Goal: Information Seeking & Learning: Learn about a topic

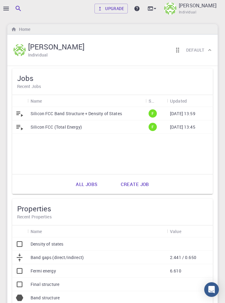
click at [5, 4] on div at bounding box center [3, 151] width 6 height 303
click at [8, 10] on icon "button" at bounding box center [5, 9] width 5 height 4
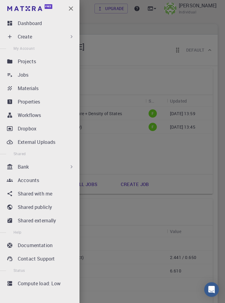
click at [43, 91] on div "Materials" at bounding box center [47, 88] width 59 height 7
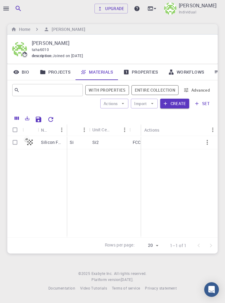
click at [56, 140] on p "Silicon FCC" at bounding box center [52, 142] width 23 height 6
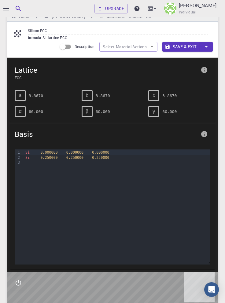
scroll to position [14, 0]
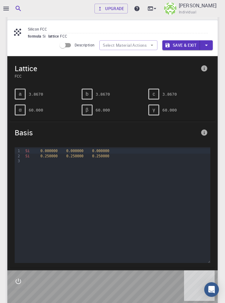
click at [207, 69] on icon "info" at bounding box center [203, 68] width 7 height 7
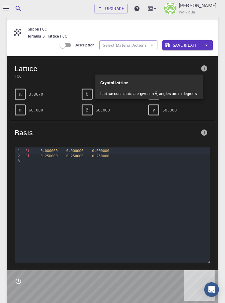
click at [215, 114] on div at bounding box center [112, 151] width 225 height 303
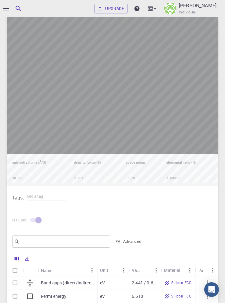
scroll to position [346, 0]
click at [80, 186] on td "2.281" at bounding box center [95, 178] width 52 height 14
click at [98, 171] on th "density (g/cm^3)" at bounding box center [95, 162] width 52 height 17
click at [85, 186] on td "2.281" at bounding box center [95, 178] width 52 height 14
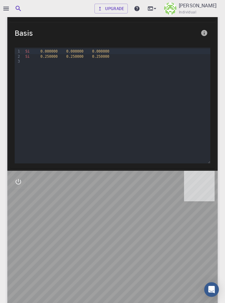
scroll to position [116, 0]
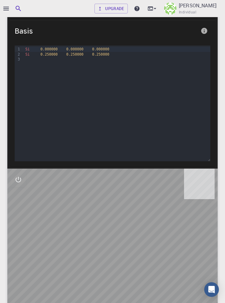
click at [20, 183] on icon "interactive" at bounding box center [18, 179] width 7 height 7
click at [20, 196] on icon "view" at bounding box center [18, 194] width 7 height 5
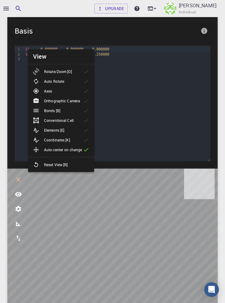
click at [18, 212] on icon "parameters" at bounding box center [19, 209] width 6 height 6
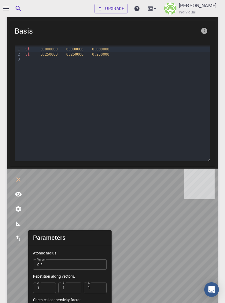
click at [18, 226] on icon "measurements" at bounding box center [18, 223] width 5 height 5
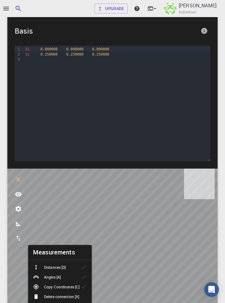
click at [19, 242] on icon "export" at bounding box center [18, 237] width 7 height 7
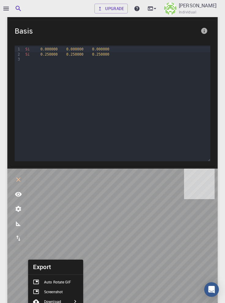
click at [20, 212] on icon "parameters" at bounding box center [19, 209] width 6 height 6
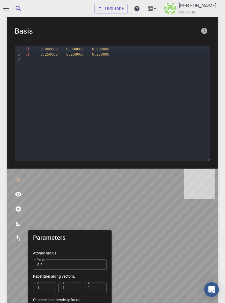
click at [184, 125] on div "9 1 2 3 › Si 0.000000 0.000000 0.000000 Si 0.250000 0.250000 0.250000" at bounding box center [112, 103] width 195 height 116
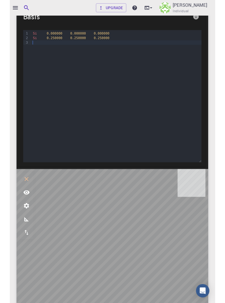
scroll to position [137, 0]
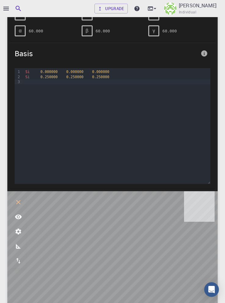
scroll to position [0, 0]
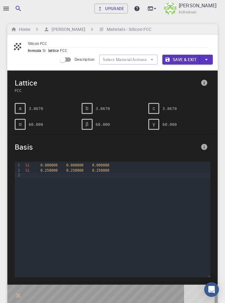
click at [100, 164] on span "0.000000" at bounding box center [100, 165] width 17 height 4
click at [25, 31] on h6 "Home" at bounding box center [23, 29] width 14 height 7
